Goal: Task Accomplishment & Management: Complete application form

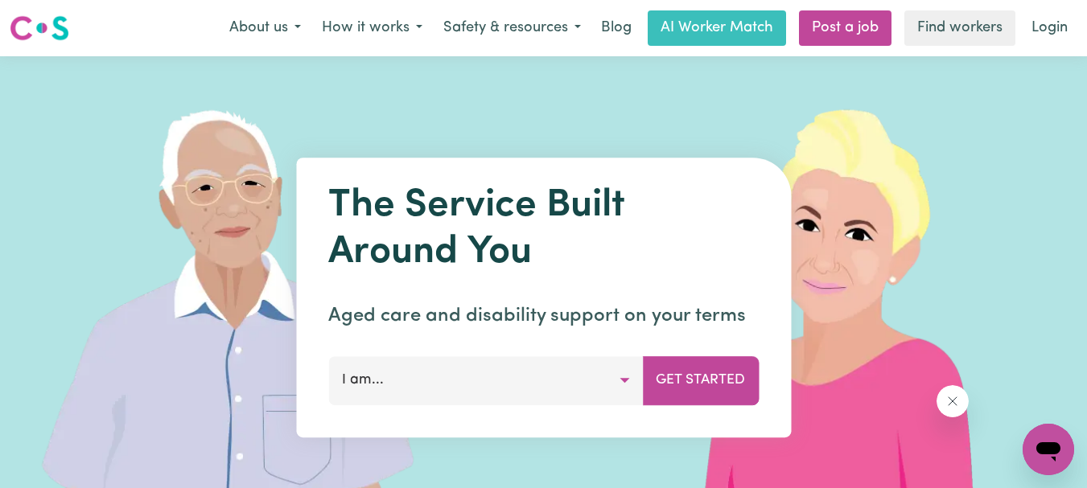
click at [627, 386] on button "I am..." at bounding box center [485, 380] width 315 height 48
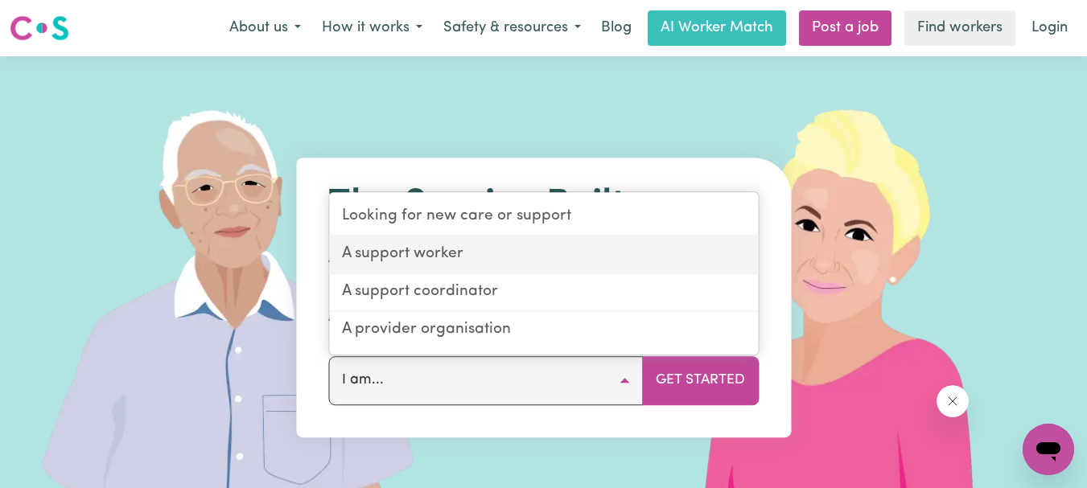
click at [452, 259] on link "A support worker" at bounding box center [543, 256] width 429 height 38
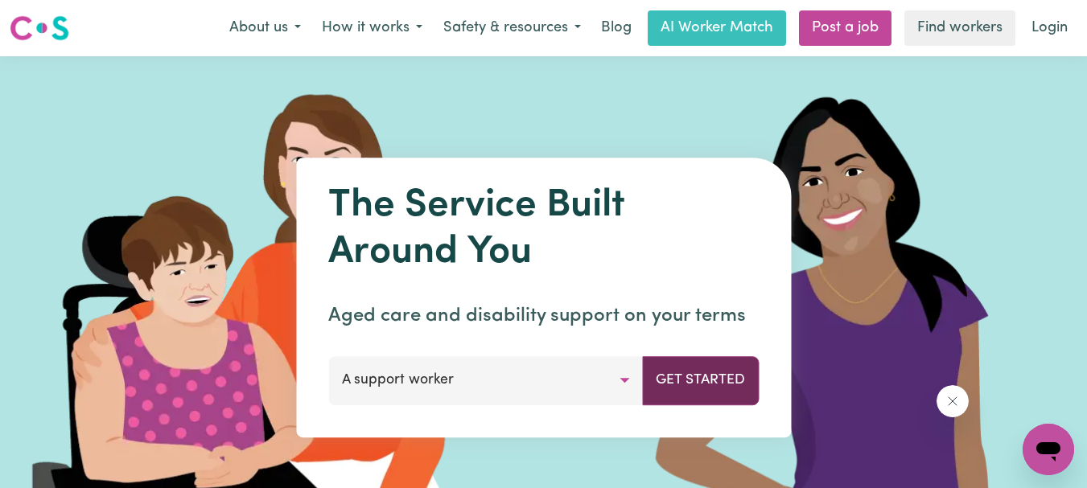
click at [677, 382] on button "Get Started" at bounding box center [700, 380] width 117 height 48
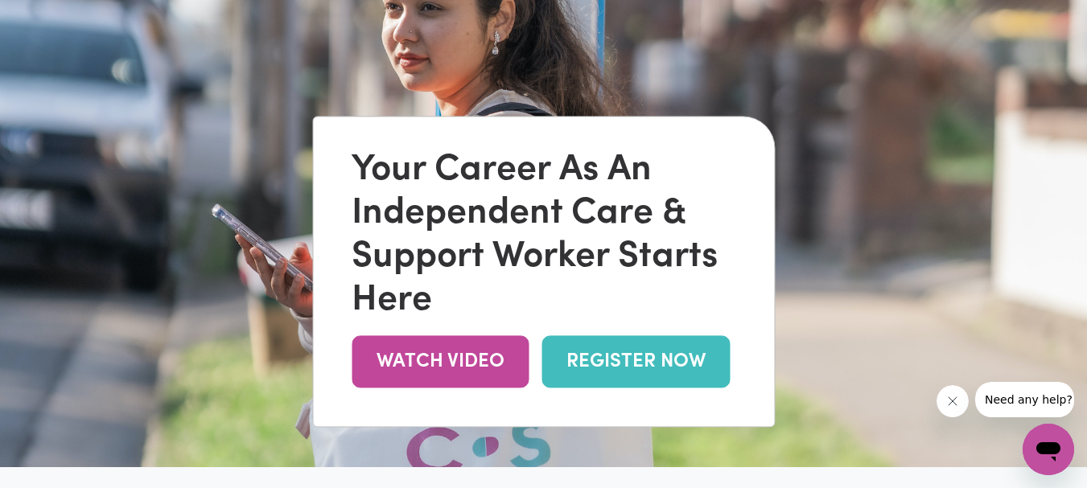
scroll to position [157, 0]
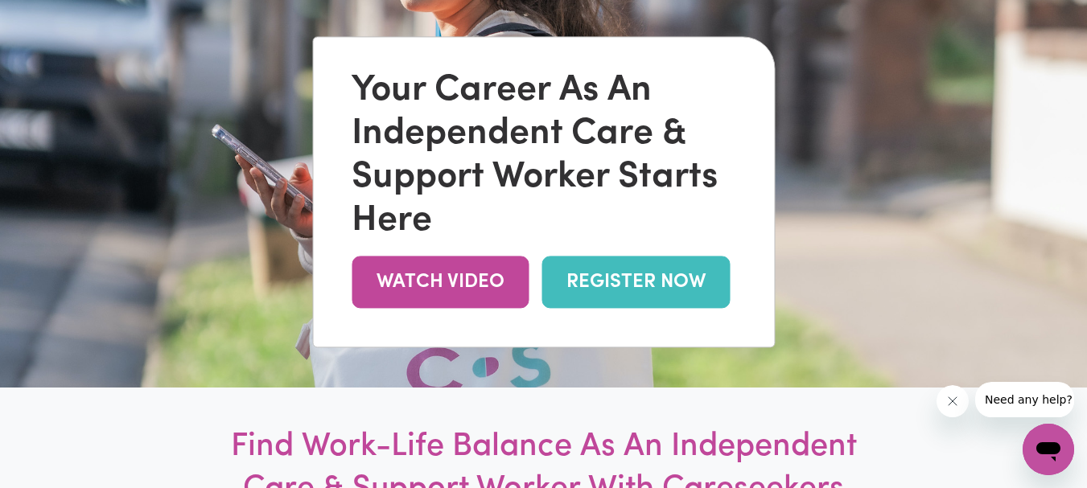
click at [628, 284] on link "REGISTER NOW" at bounding box center [635, 283] width 188 height 52
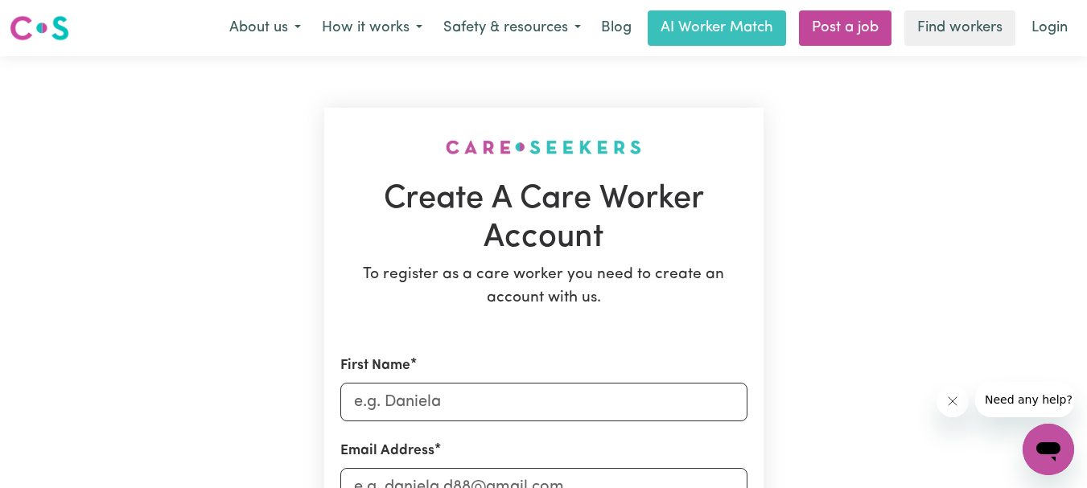
scroll to position [3, 0]
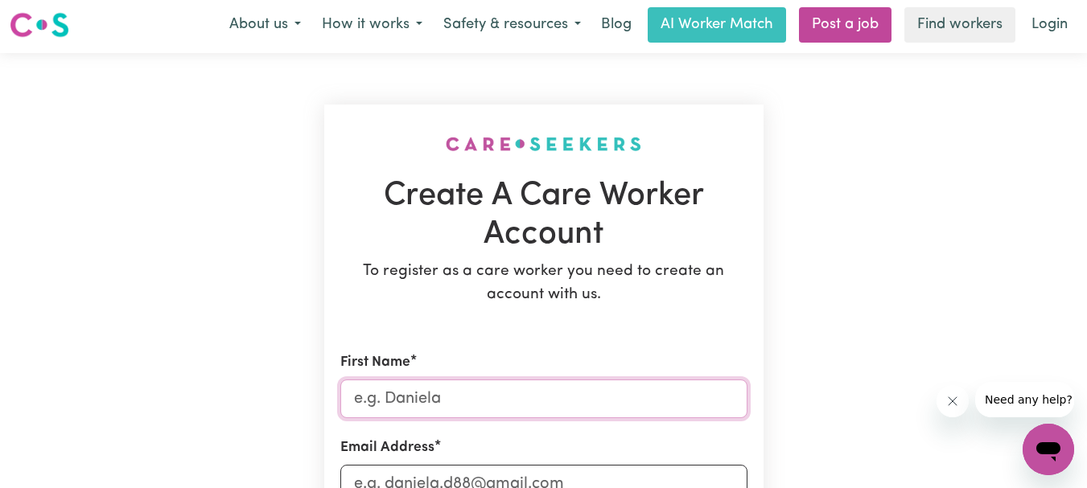
click at [490, 397] on input "First Name" at bounding box center [543, 399] width 407 height 39
type input "Jane"
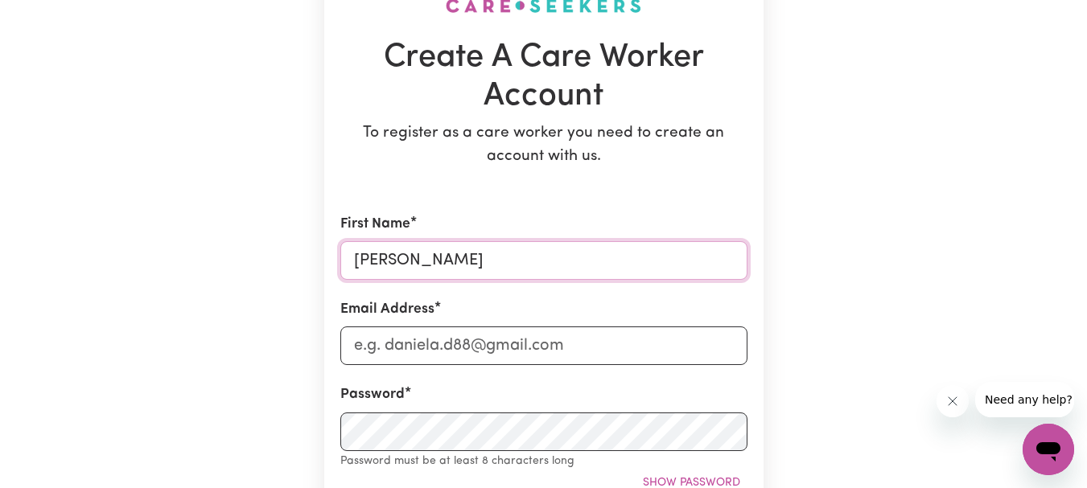
scroll to position [147, 0]
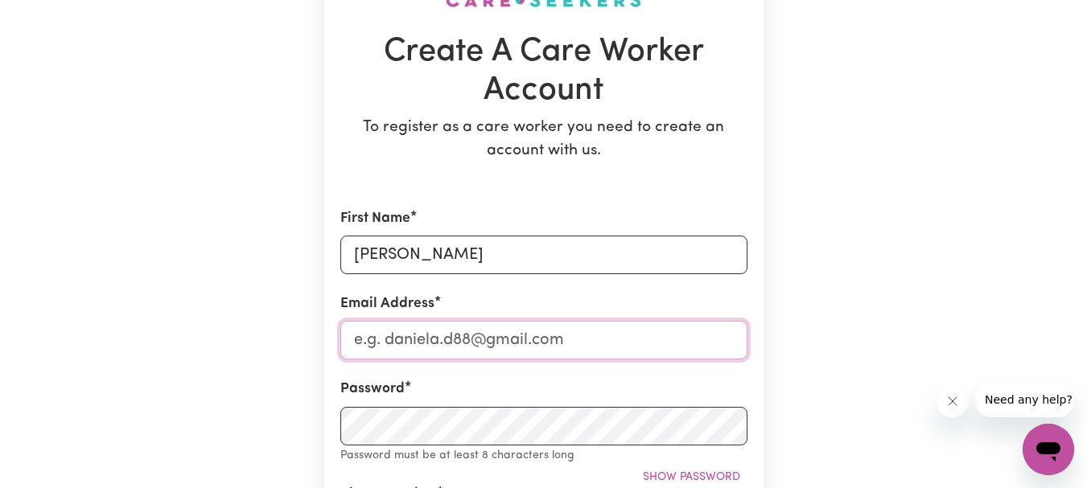
click at [550, 345] on input "Email Address" at bounding box center [543, 340] width 407 height 39
type input "mjlevans@iinet.net.au"
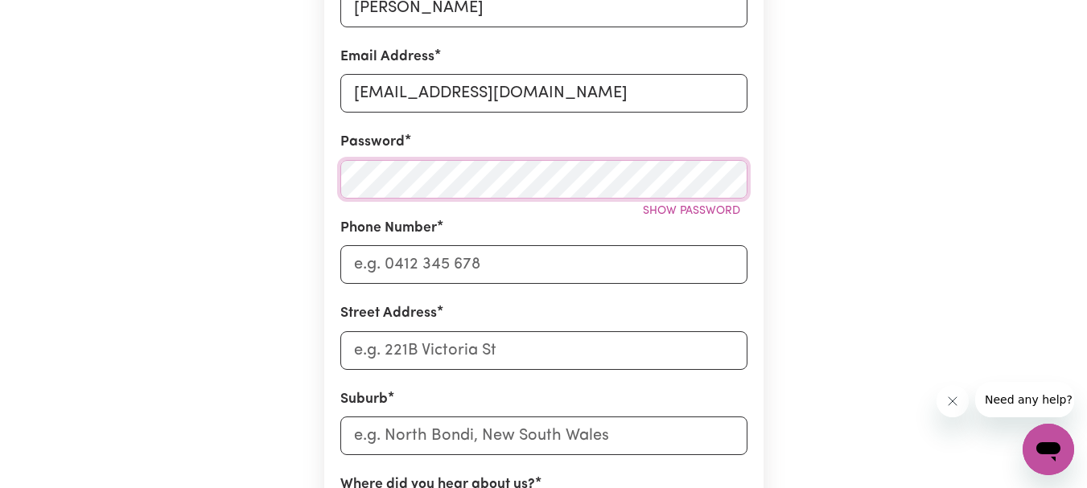
scroll to position [432, 0]
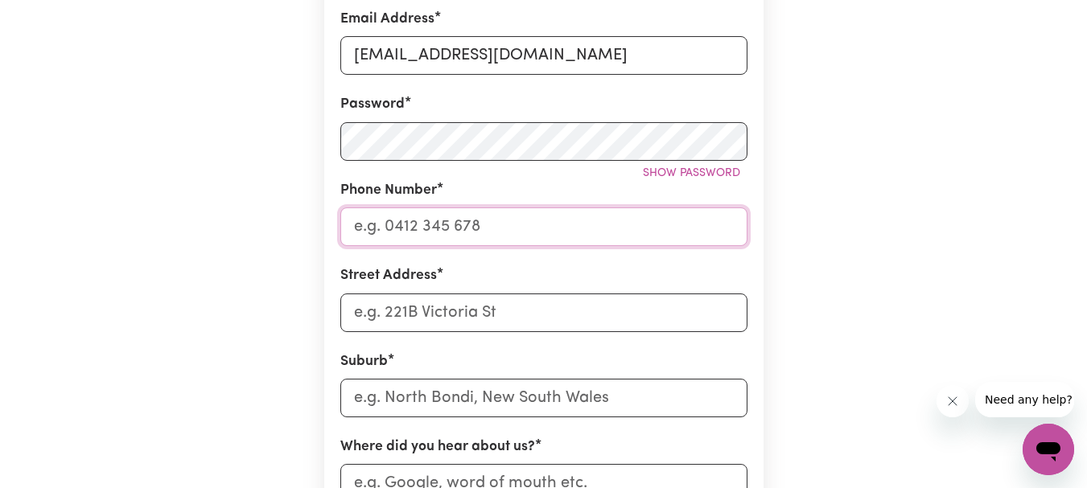
click at [486, 240] on input "Phone Number" at bounding box center [543, 227] width 407 height 39
type input "0410471173"
click at [492, 302] on input "Street Address" at bounding box center [543, 313] width 407 height 39
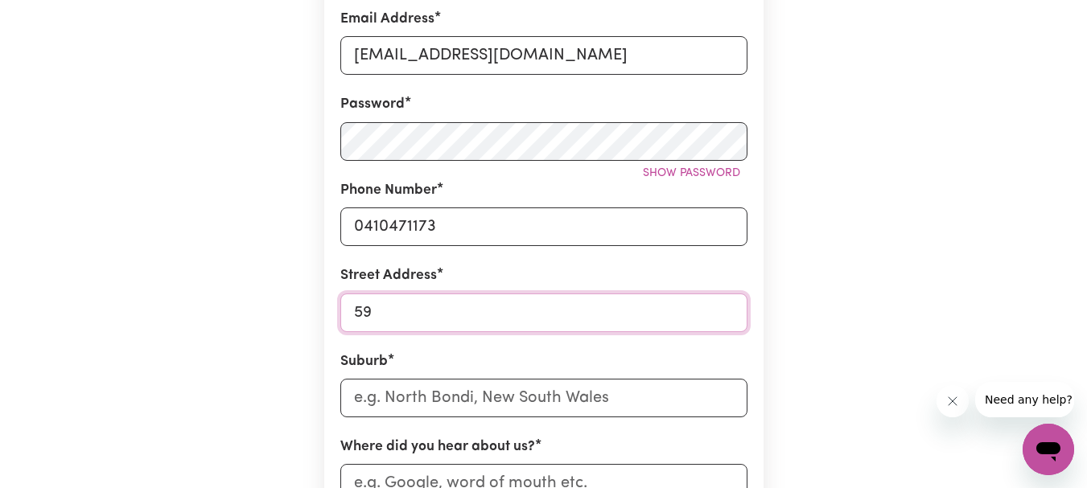
type input "59A ROSEWOOD AVE"
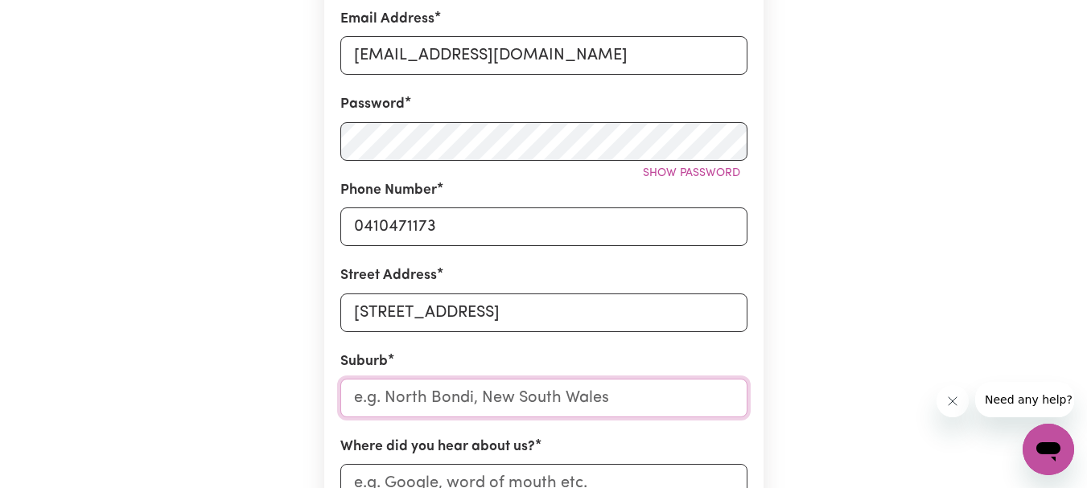
click at [463, 407] on input "text" at bounding box center [543, 398] width 407 height 39
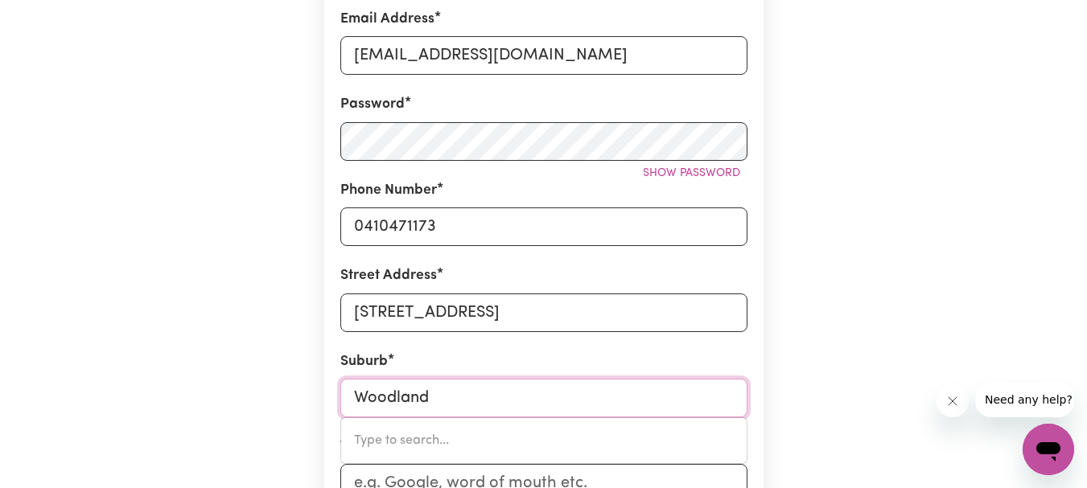
type input "Woodlands"
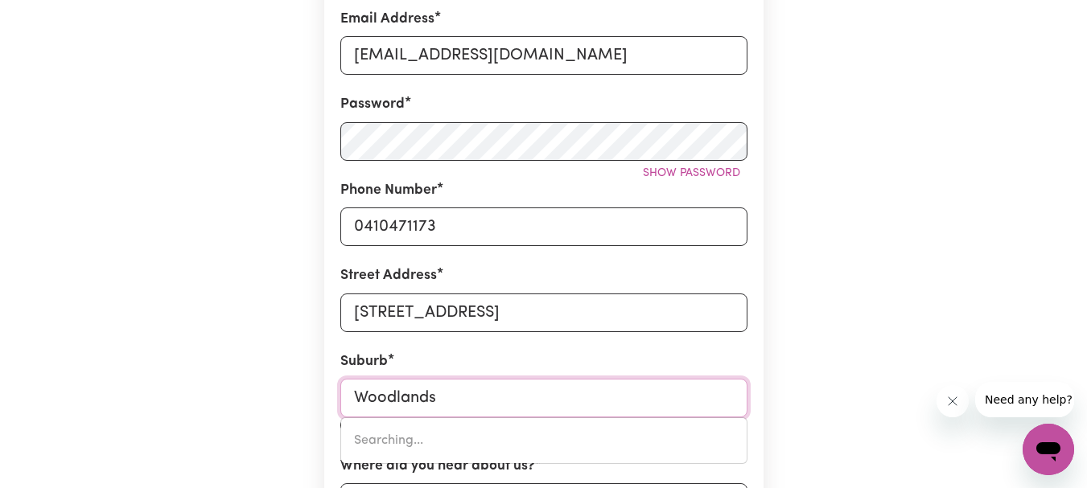
type input "Woodlands, New South Wales, 2536"
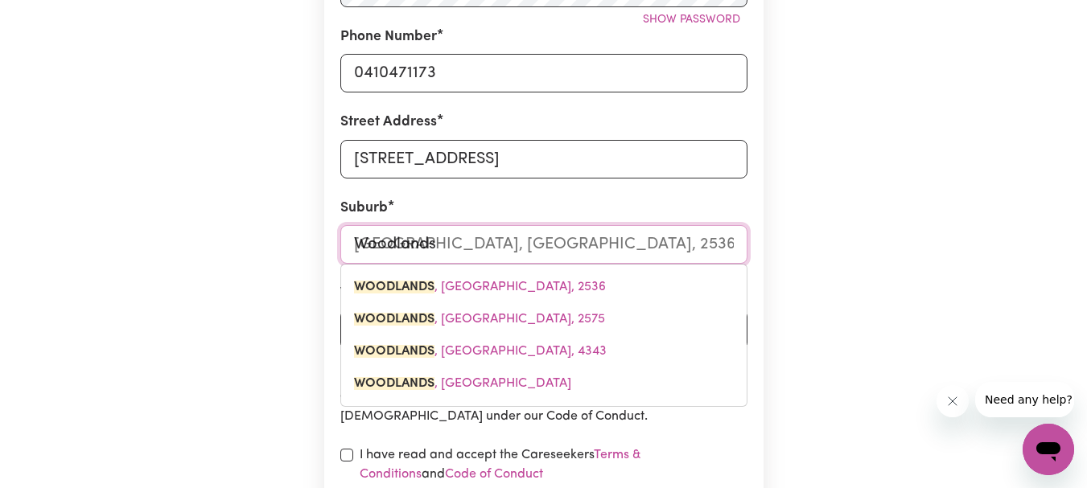
scroll to position [595, 0]
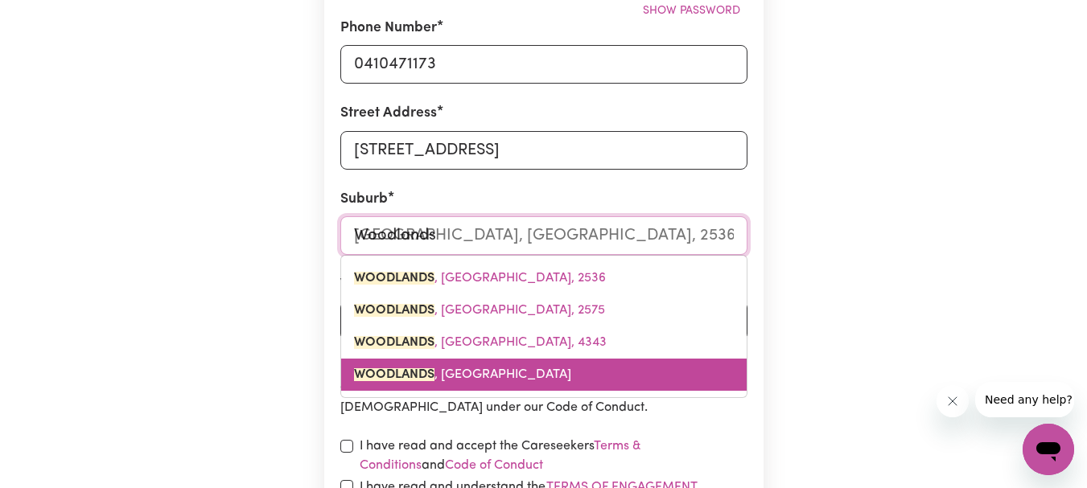
click at [517, 376] on span "WOODLANDS , Western Australia, 6018" at bounding box center [462, 374] width 217 height 13
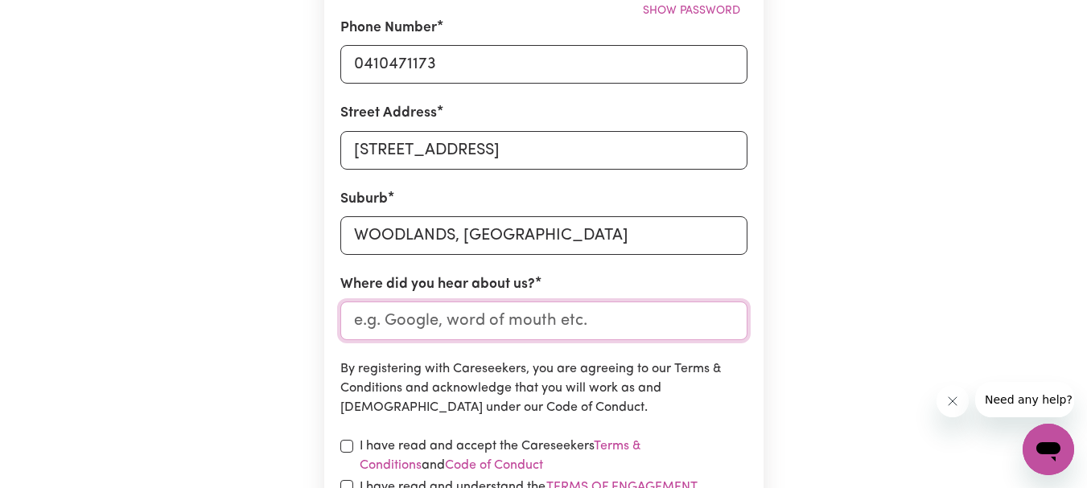
click at [610, 330] on input "Where did you hear about us?" at bounding box center [543, 321] width 407 height 39
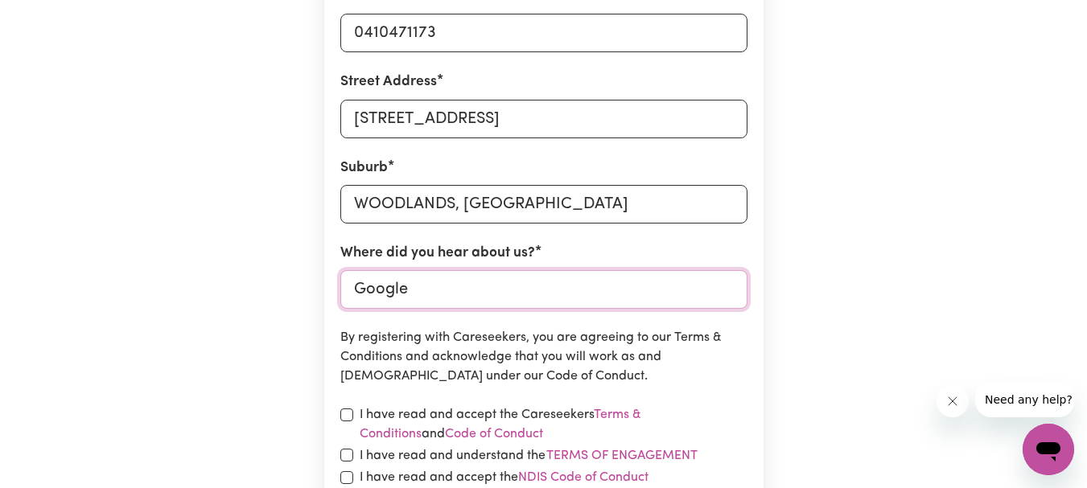
scroll to position [752, 0]
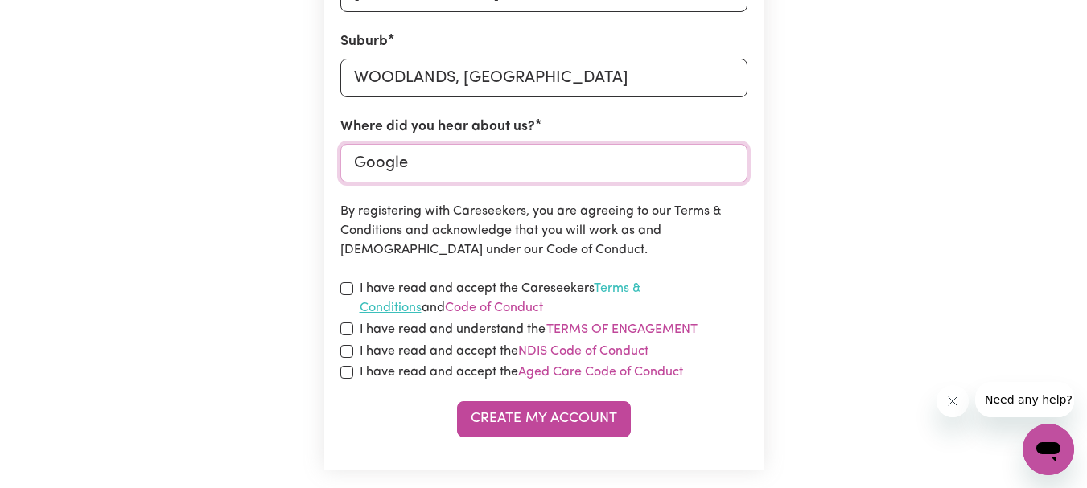
type input "Google"
click at [641, 289] on link "Terms & Conditions" at bounding box center [501, 298] width 282 height 32
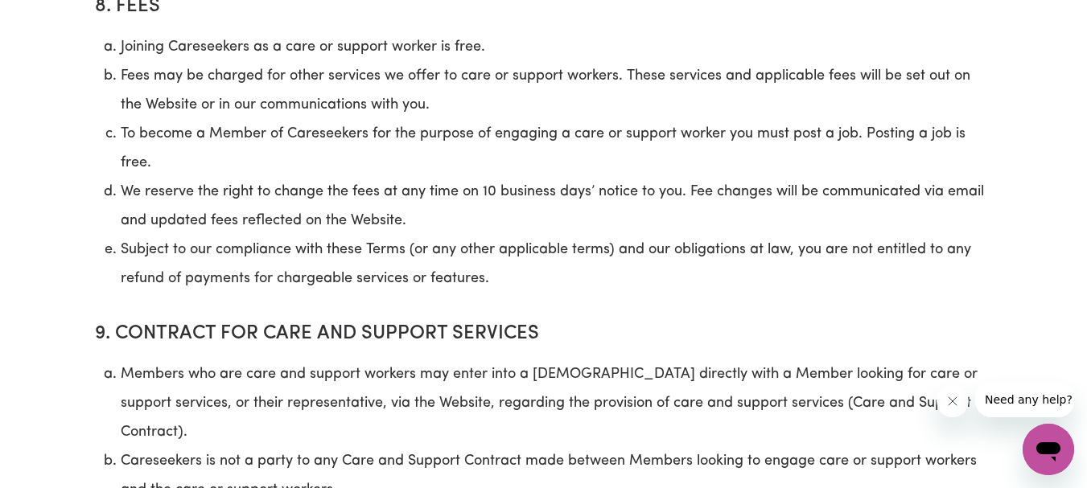
scroll to position [5389, 0]
